Goal: Information Seeking & Learning: Learn about a topic

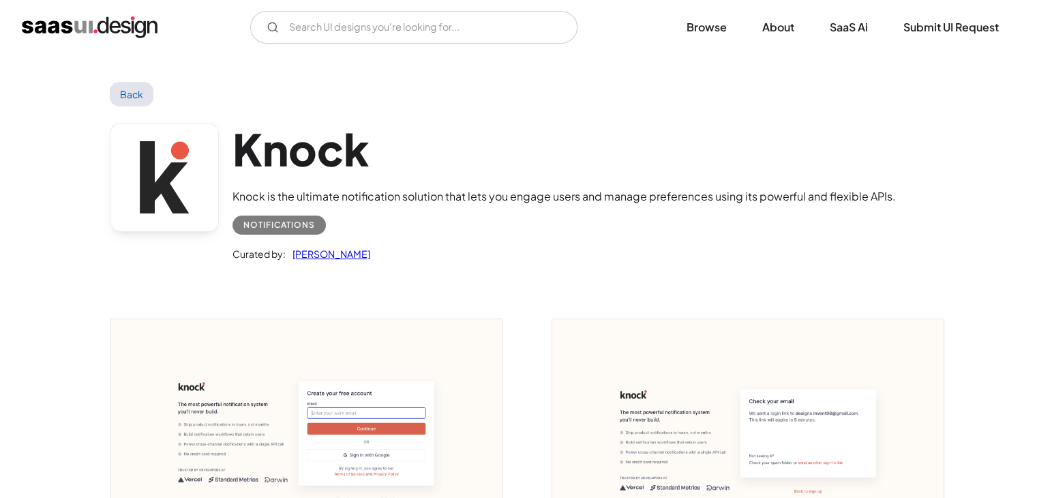
click at [123, 89] on link "Back" at bounding box center [132, 94] width 44 height 25
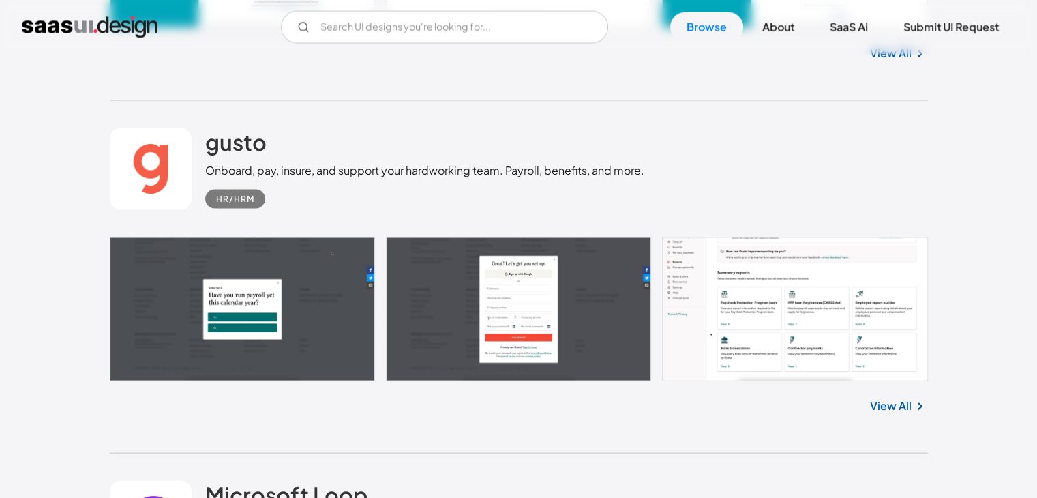
scroll to position [23493, 0]
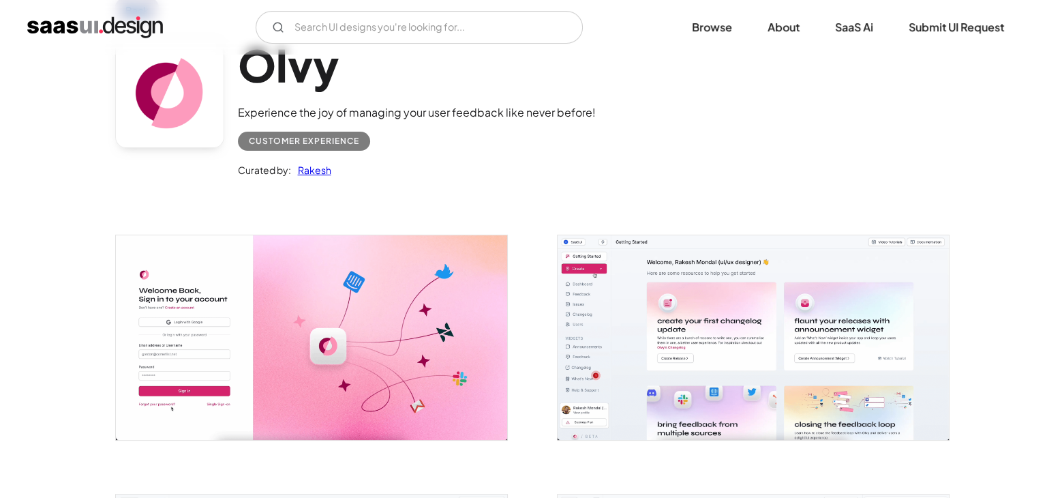
scroll to position [93, 0]
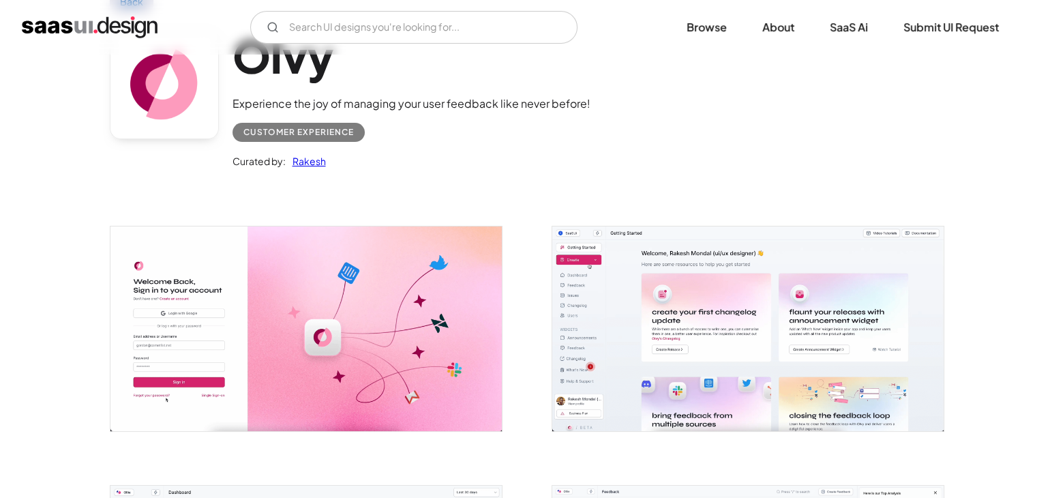
click at [365, 314] on img "open lightbox" at bounding box center [305, 328] width 391 height 204
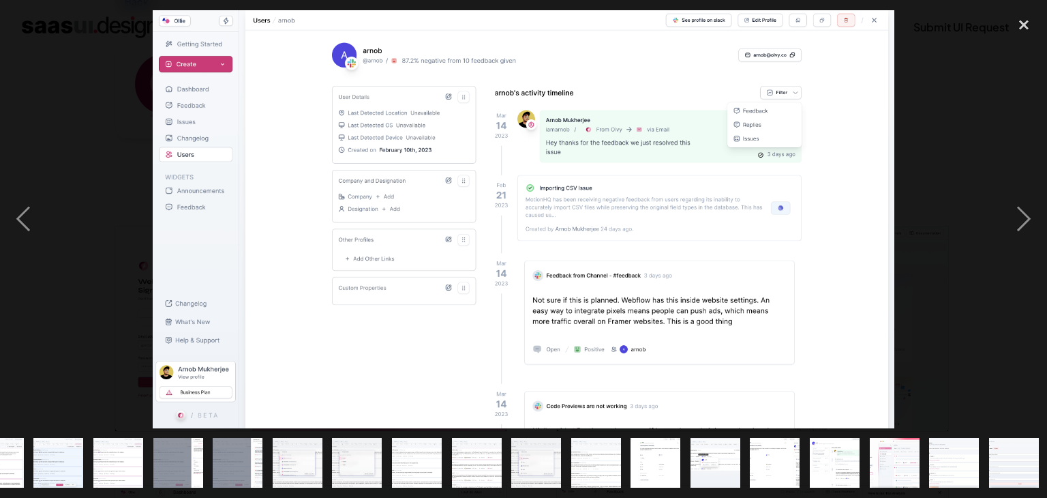
scroll to position [0, 0]
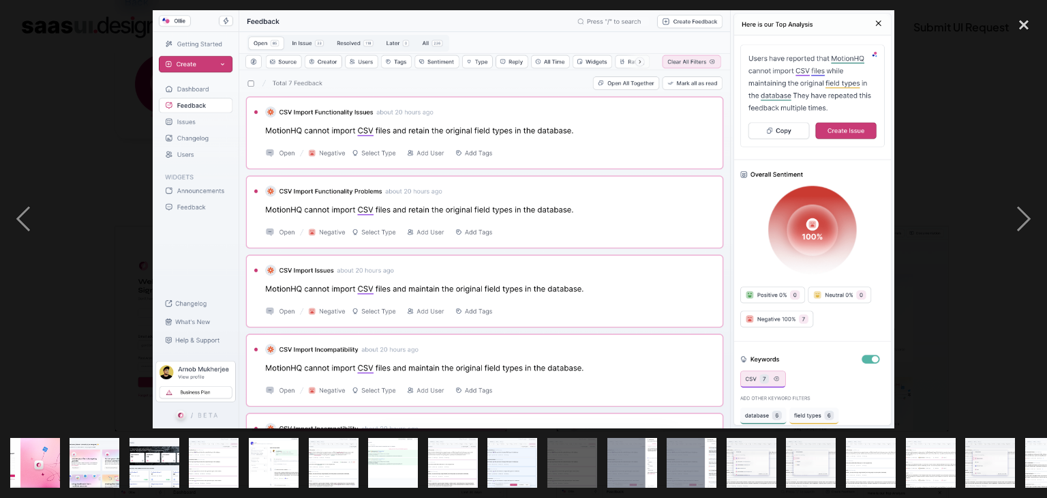
click at [802, 113] on img at bounding box center [524, 219] width 742 height 418
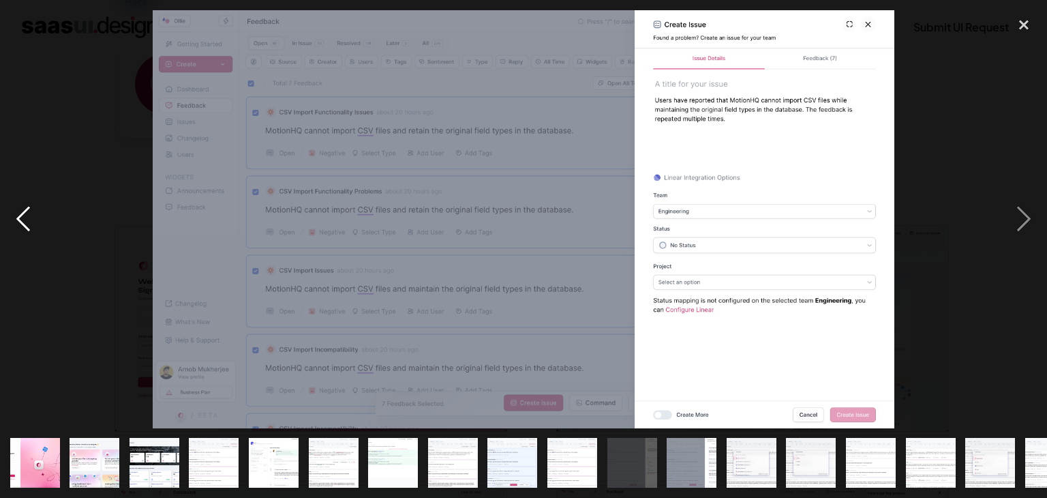
click at [30, 220] on div "previous image" at bounding box center [23, 219] width 46 height 418
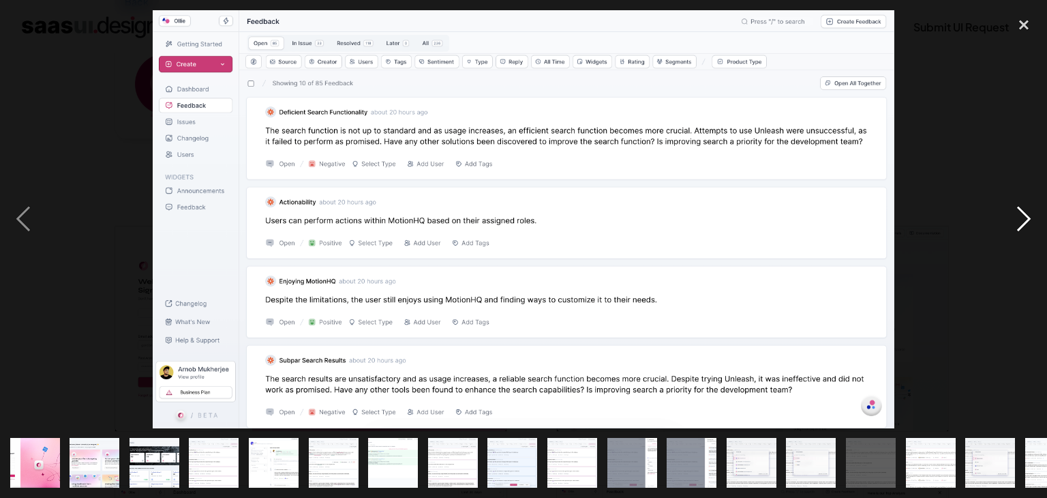
click at [1031, 213] on div "next image" at bounding box center [1024, 219] width 46 height 418
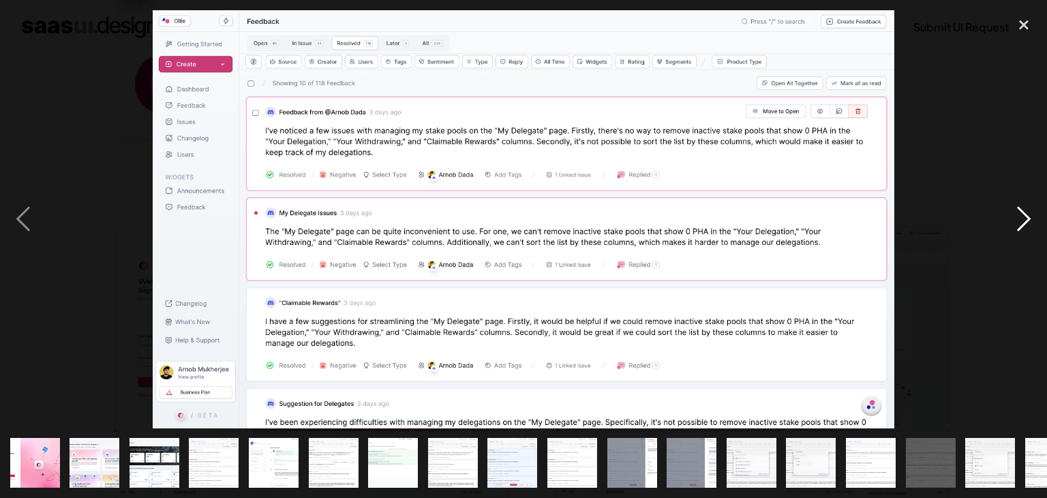
click at [1031, 215] on div "next image" at bounding box center [1024, 219] width 46 height 418
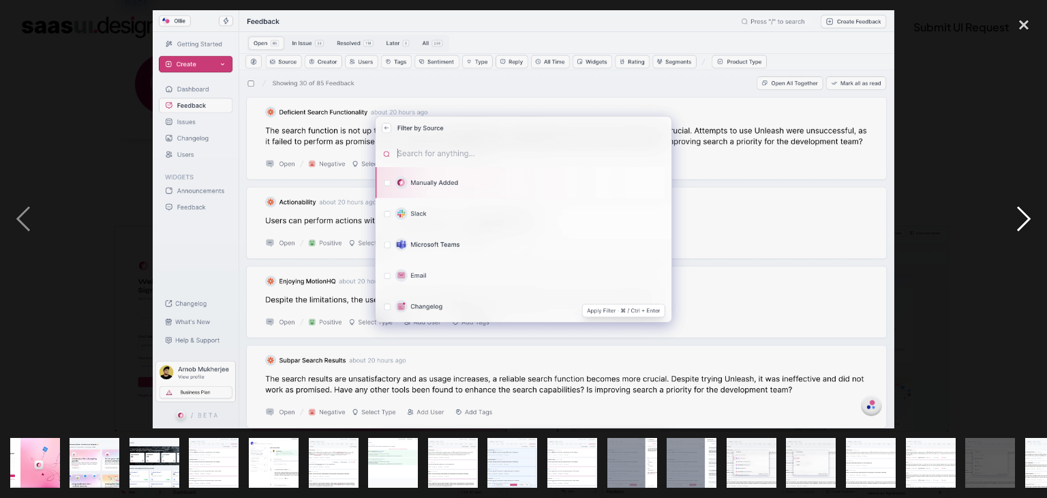
click at [1031, 215] on div "next image" at bounding box center [1024, 219] width 46 height 418
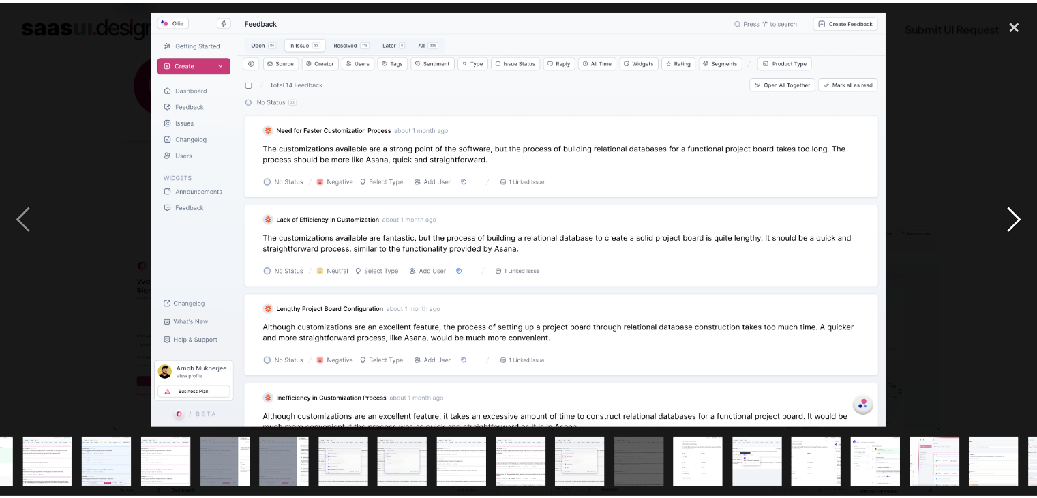
scroll to position [0, 454]
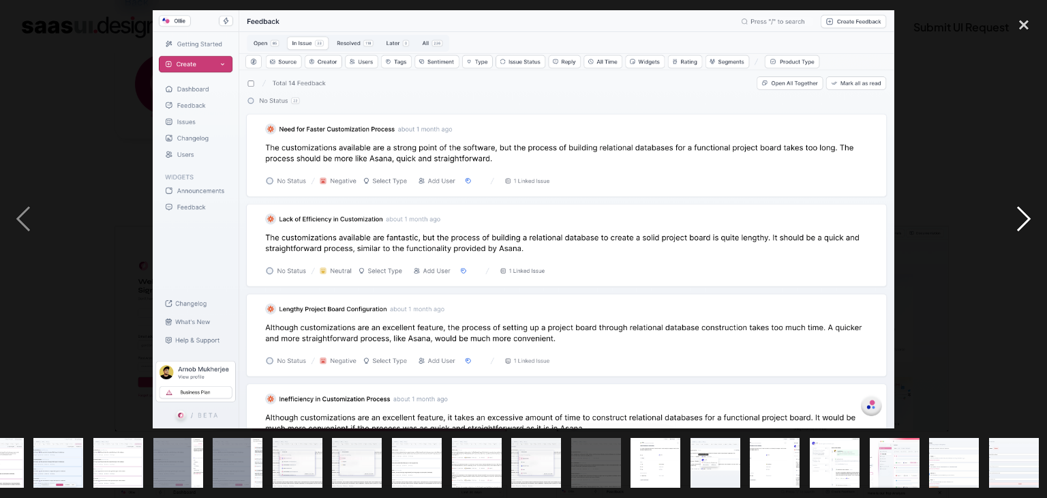
click at [1031, 215] on div "next image" at bounding box center [1024, 219] width 46 height 418
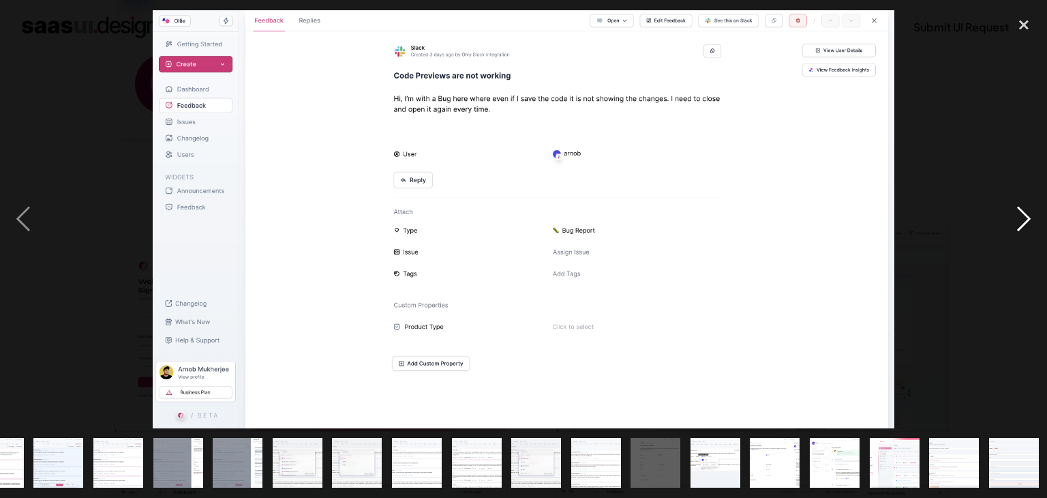
click at [1031, 215] on div "next image" at bounding box center [1024, 219] width 46 height 418
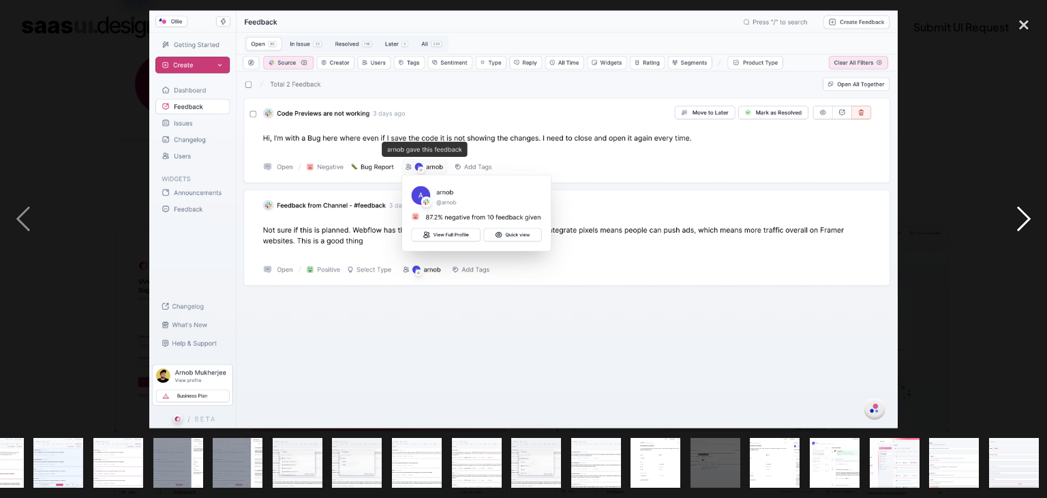
click at [1031, 215] on div "next image" at bounding box center [1024, 219] width 46 height 418
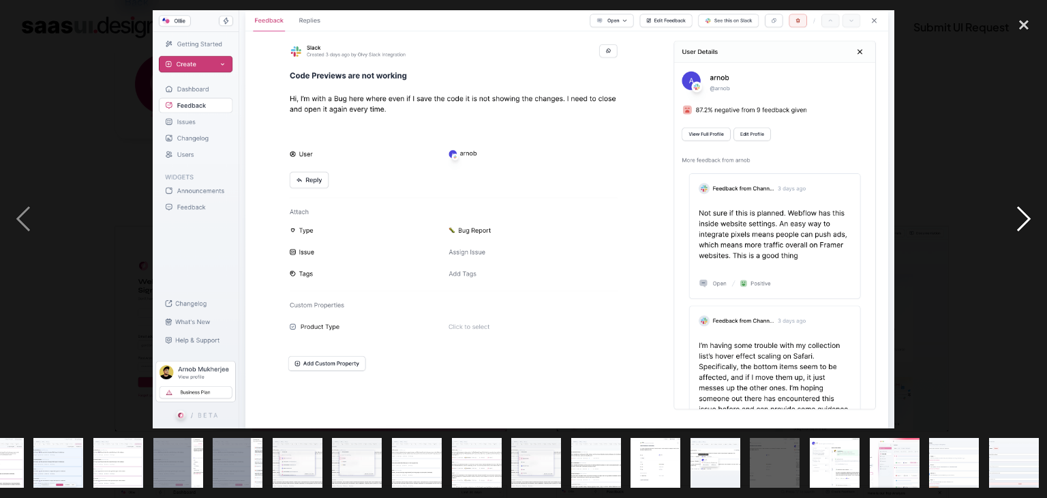
click at [1031, 215] on div "next image" at bounding box center [1024, 219] width 46 height 418
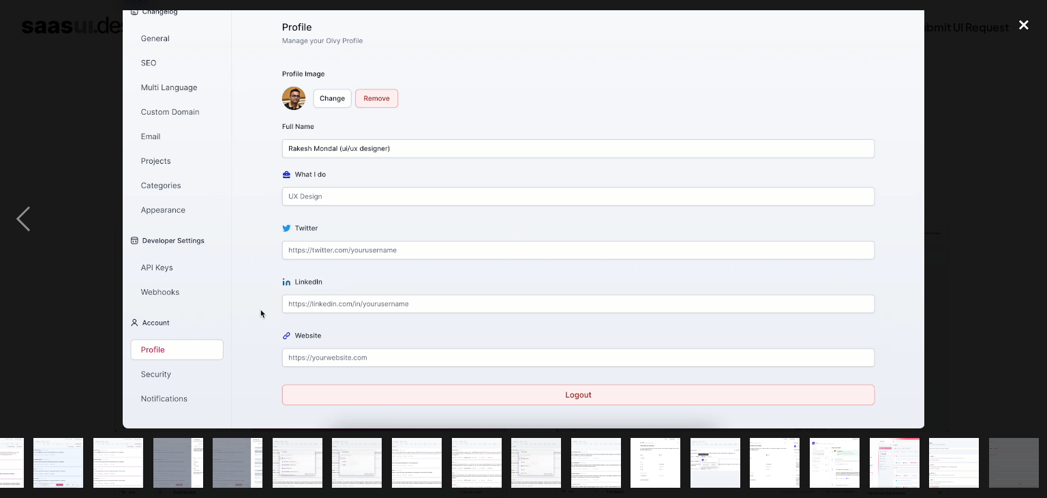
click at [1029, 33] on div "close lightbox" at bounding box center [1024, 25] width 46 height 30
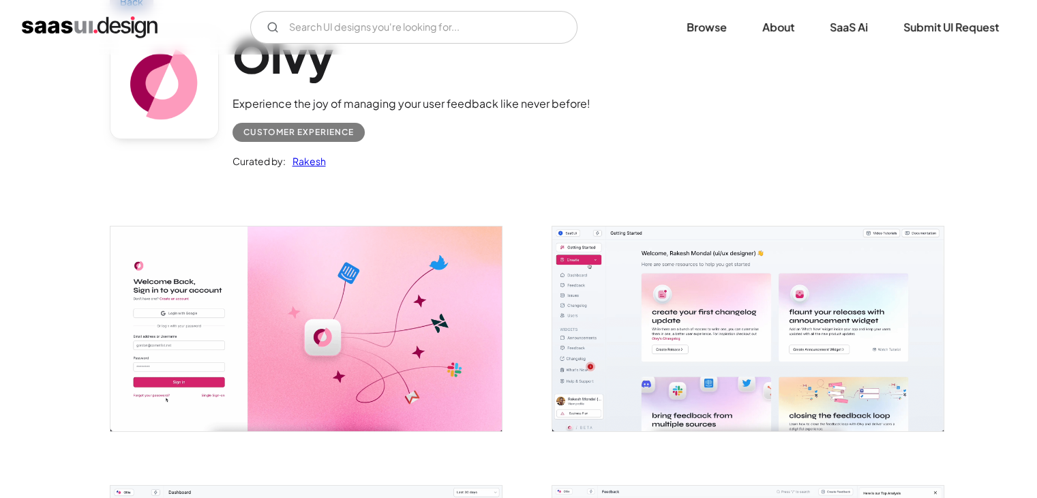
scroll to position [0, 0]
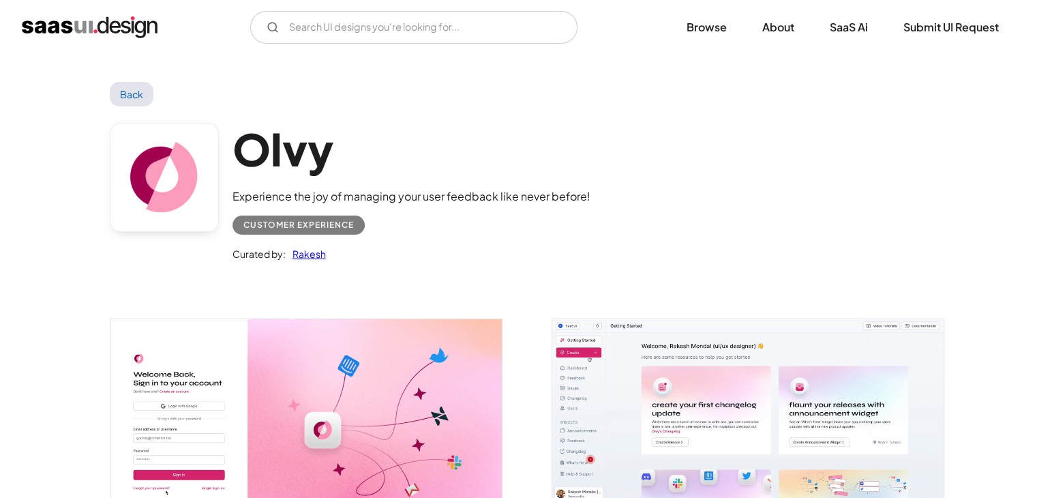
click at [132, 106] on div "Olvy Experience the joy of managing your user feedback like never before! Custo…" at bounding box center [519, 195] width 818 height 178
click at [136, 99] on link "Back" at bounding box center [132, 94] width 44 height 25
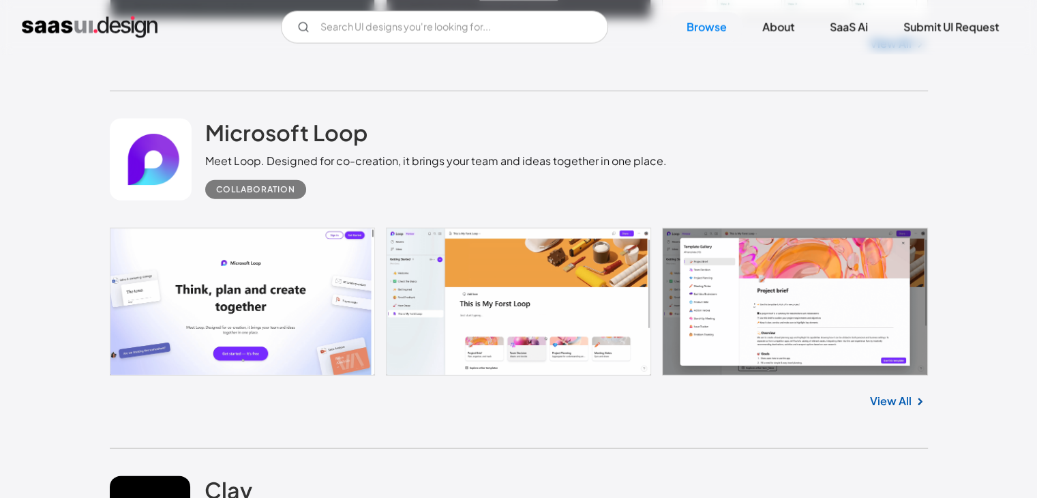
scroll to position [23817, 0]
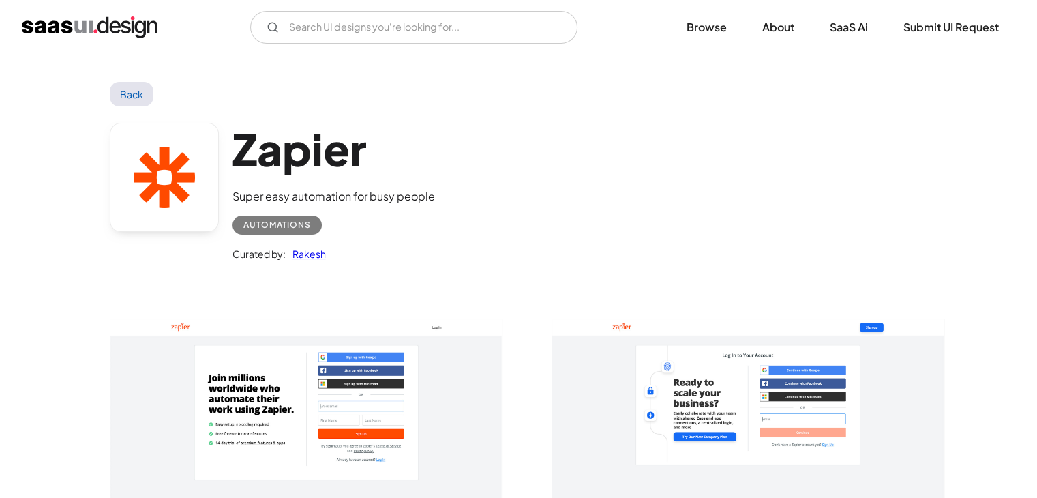
click at [375, 383] on img "open lightbox" at bounding box center [305, 424] width 391 height 211
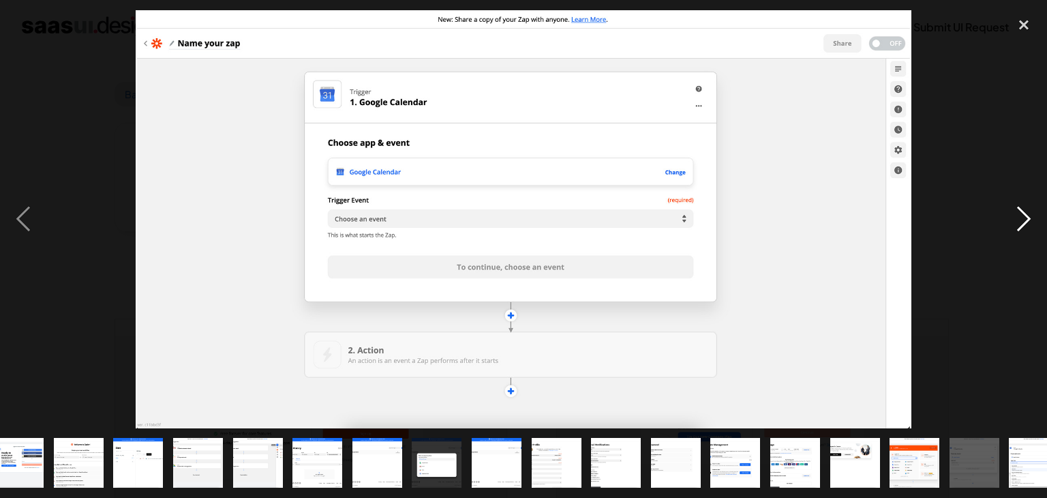
scroll to position [0, 96]
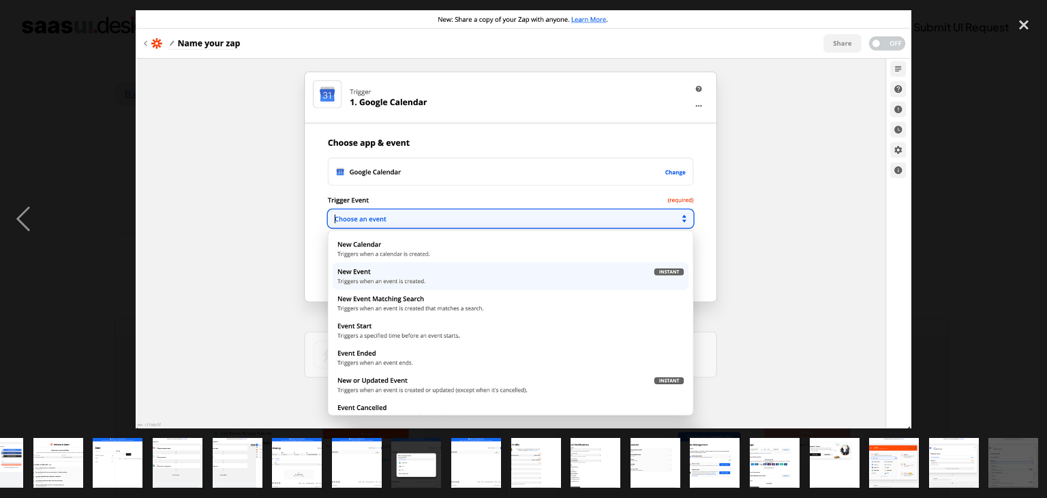
click at [967, 104] on div at bounding box center [523, 219] width 1047 height 418
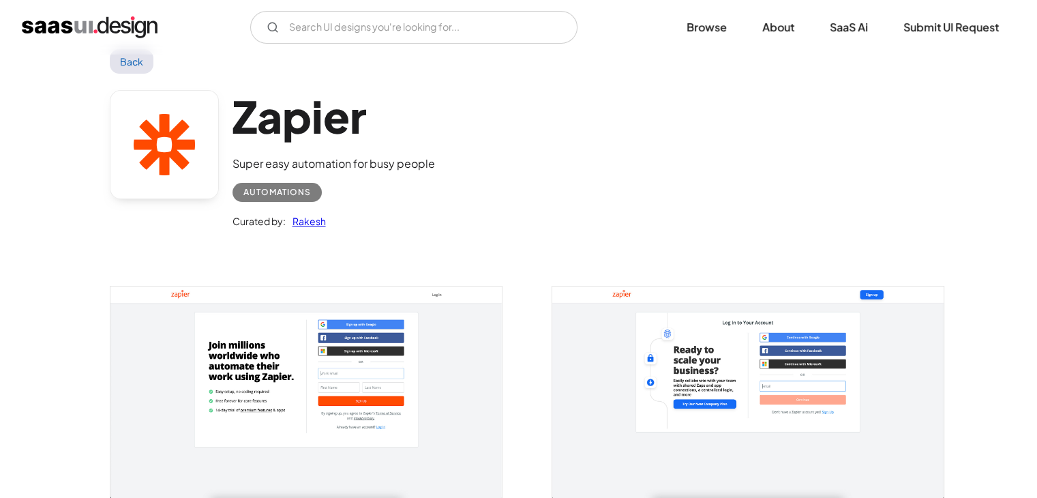
scroll to position [0, 0]
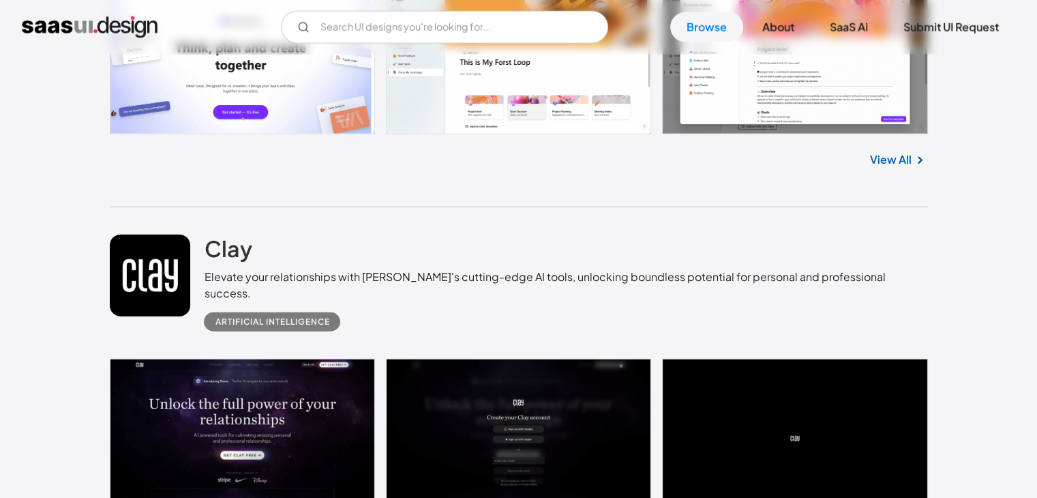
scroll to position [24058, 0]
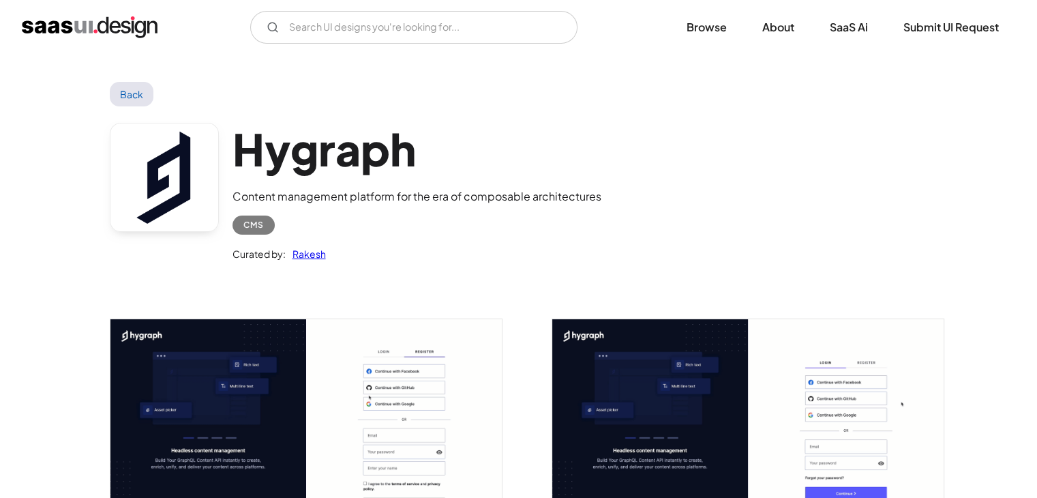
click at [378, 386] on img "open lightbox" at bounding box center [305, 427] width 391 height 216
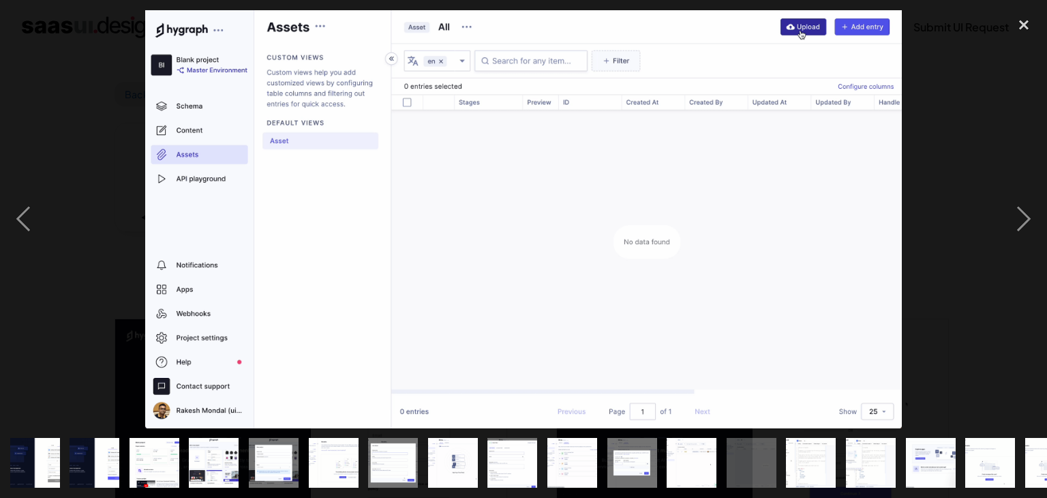
scroll to position [0, 454]
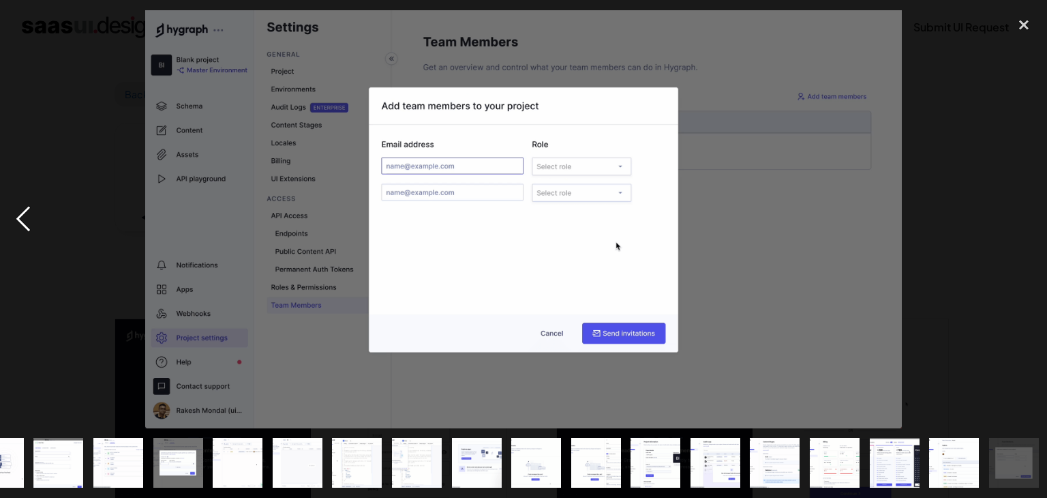
click at [38, 179] on div "previous image" at bounding box center [23, 219] width 46 height 418
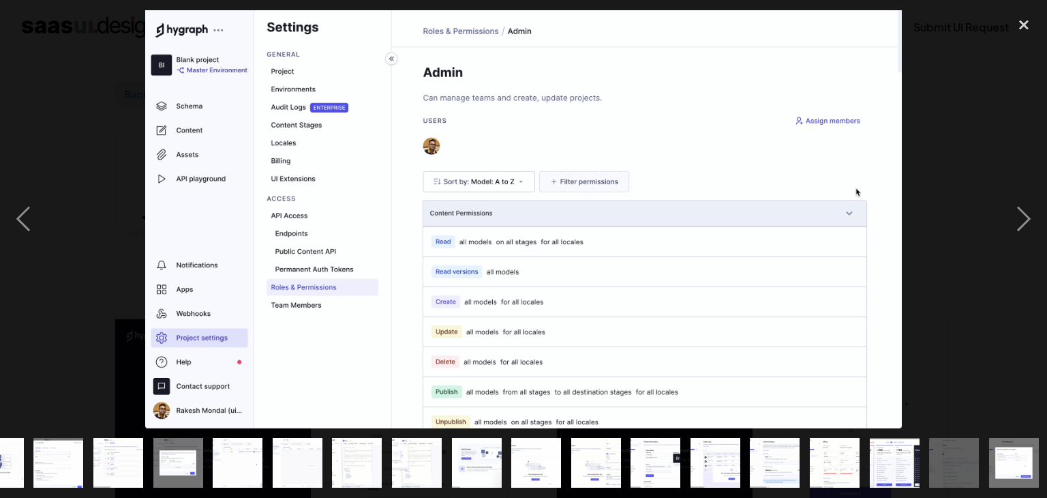
click at [101, 62] on div at bounding box center [523, 219] width 1047 height 418
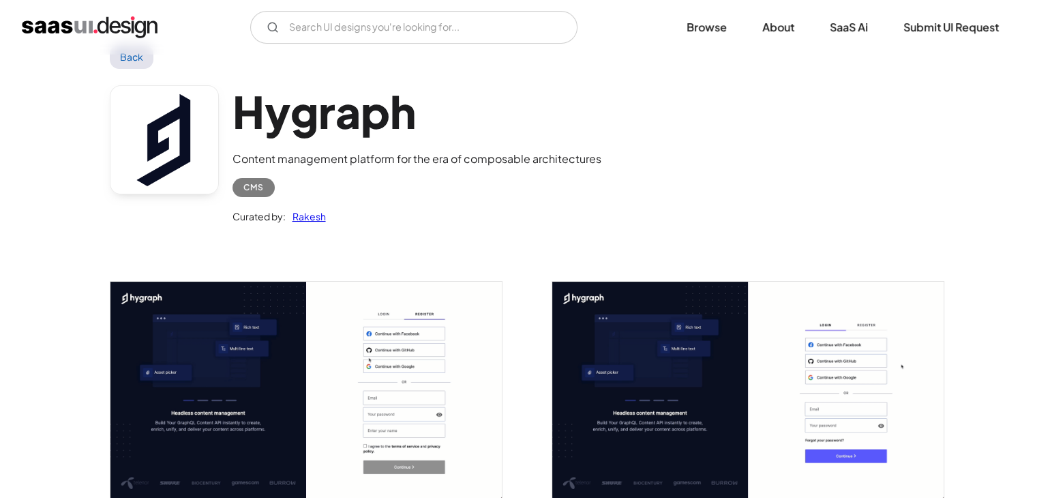
scroll to position [7, 0]
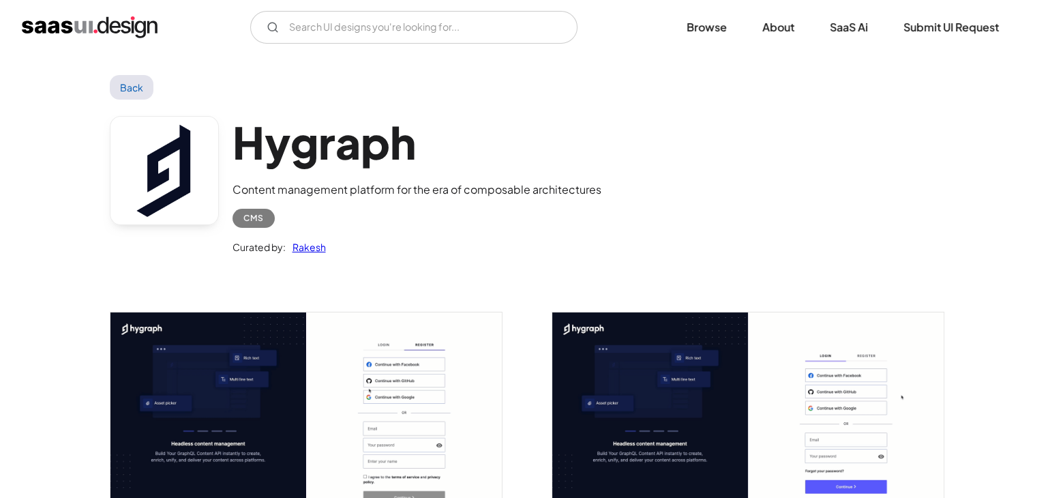
click at [142, 96] on link "Back" at bounding box center [132, 87] width 44 height 25
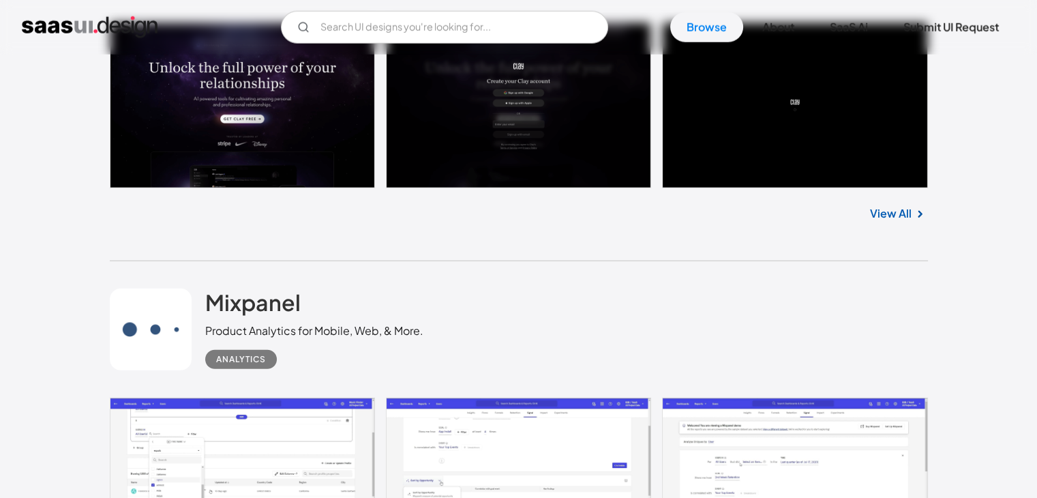
scroll to position [24395, 0]
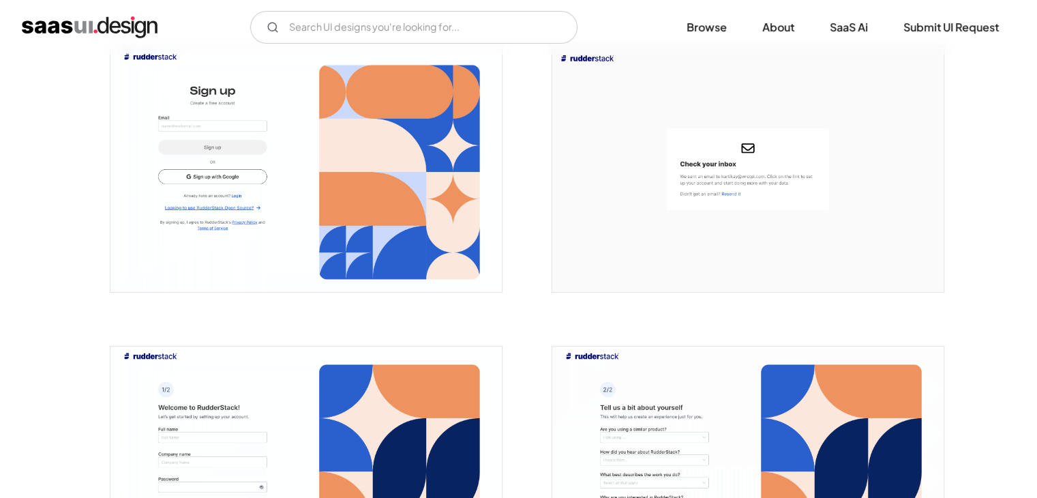
scroll to position [273, 0]
drag, startPoint x: 0, startPoint y: 0, endPoint x: 379, endPoint y: 227, distance: 441.8
click at [379, 227] on img "open lightbox" at bounding box center [305, 168] width 391 height 245
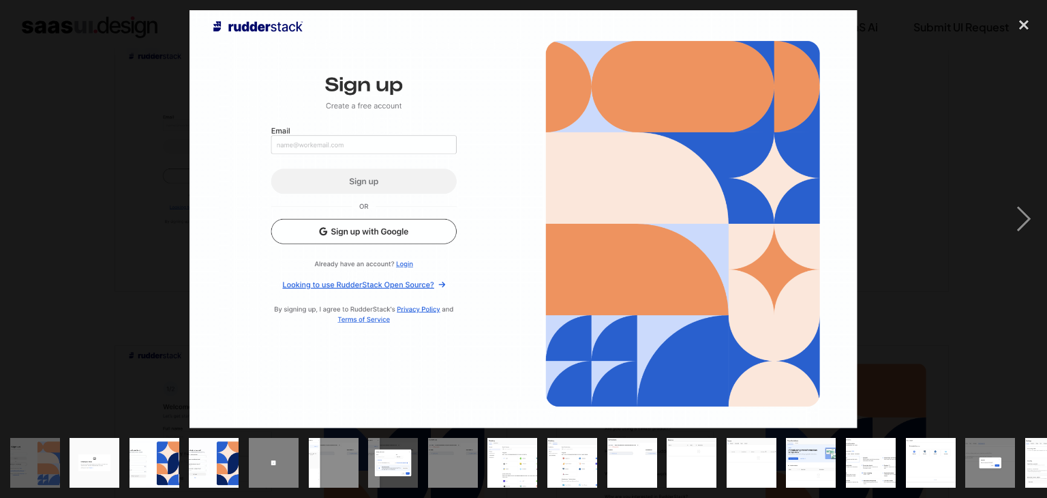
click at [125, 181] on div at bounding box center [523, 219] width 1047 height 418
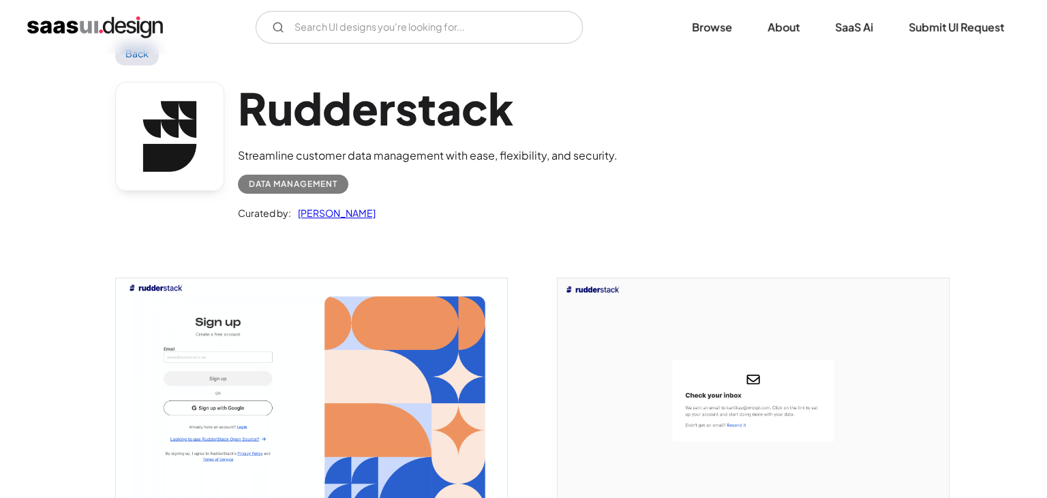
scroll to position [41, 0]
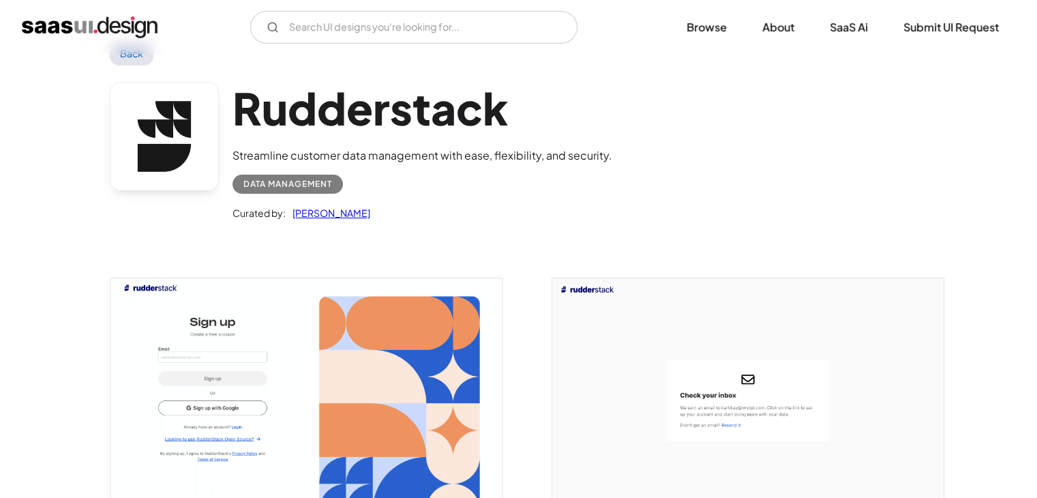
click at [191, 328] on img "open lightbox" at bounding box center [305, 400] width 391 height 245
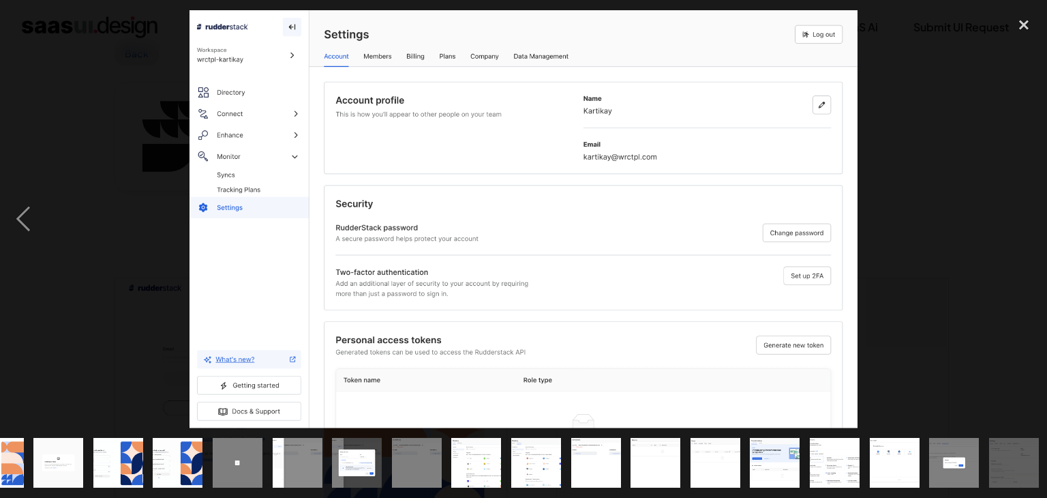
scroll to position [0, 37]
click at [68, 140] on div at bounding box center [523, 219] width 1047 height 418
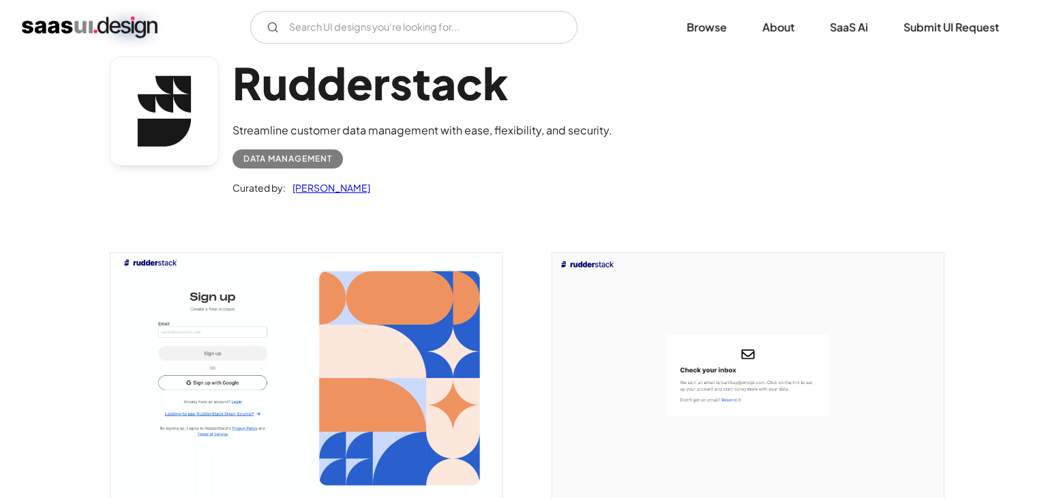
scroll to position [0, 0]
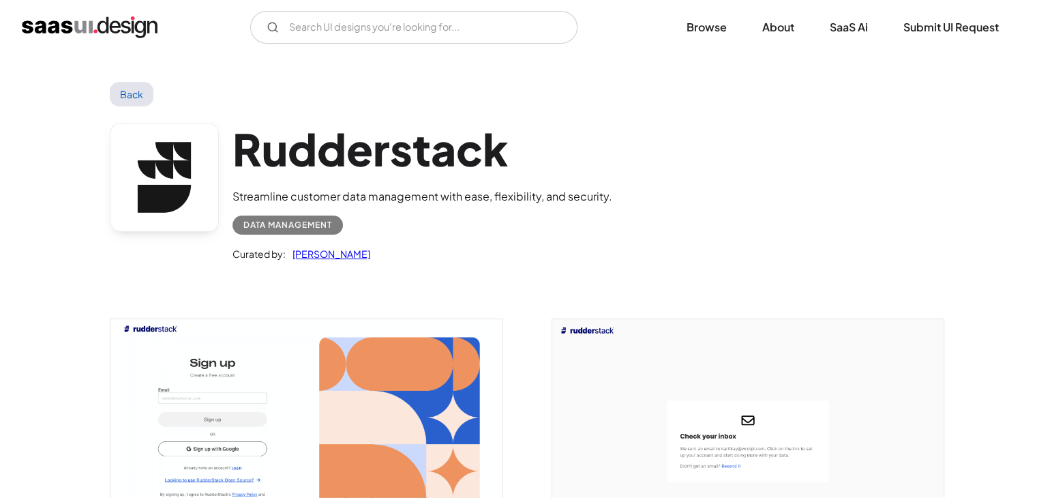
click at [144, 88] on link "Back" at bounding box center [132, 94] width 44 height 25
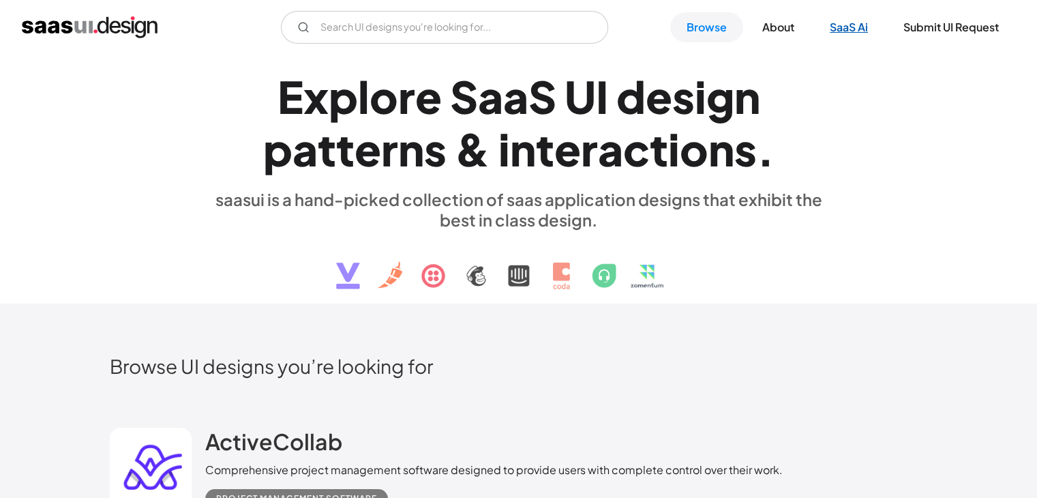
click at [845, 25] on link "SaaS Ai" at bounding box center [848, 27] width 71 height 30
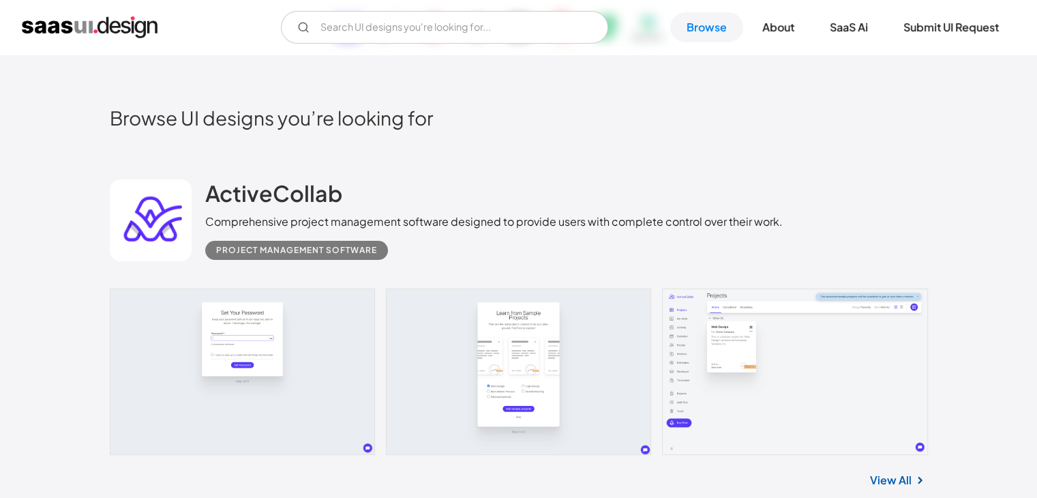
scroll to position [250, 0]
